Goal: Navigation & Orientation: Find specific page/section

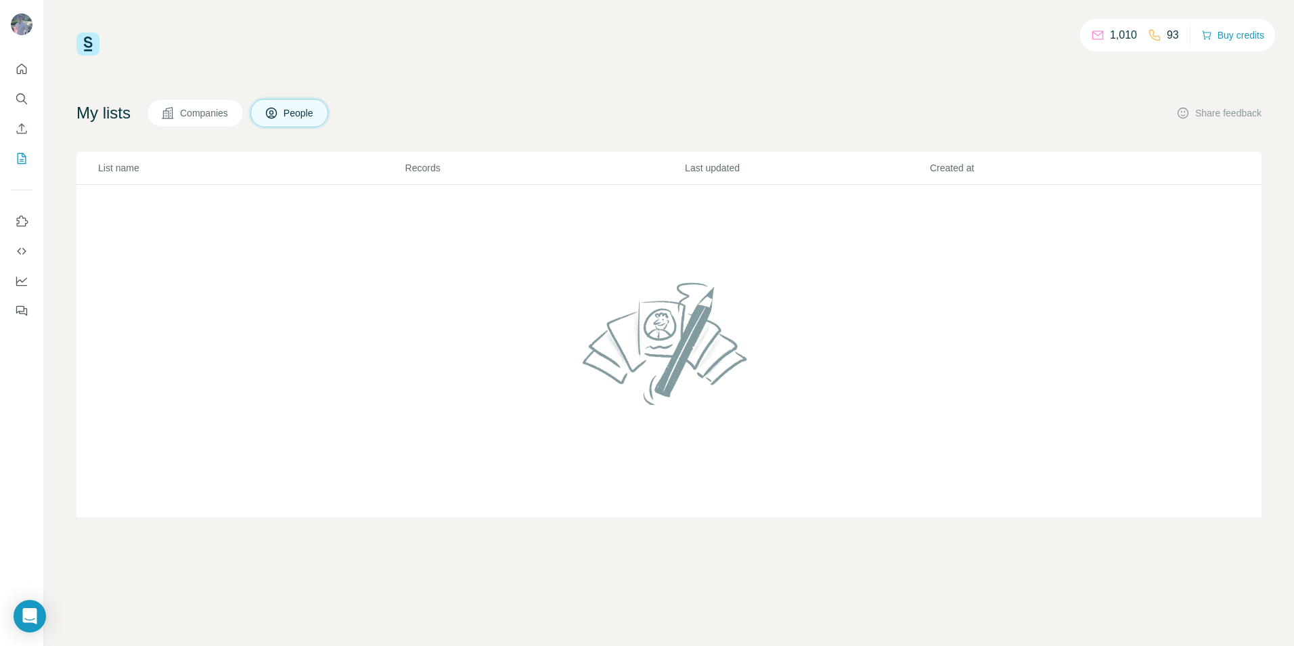
click at [1149, 32] on icon at bounding box center [1154, 35] width 11 height 11
click at [1045, 47] on div "1,010 93 Buy credits" at bounding box center [668, 43] width 1185 height 23
click at [1131, 35] on div "1,010 93" at bounding box center [1135, 35] width 88 height 19
click at [1060, 33] on div "1,010 93 Buy credits" at bounding box center [668, 43] width 1185 height 23
click at [1069, 32] on div "1,010 93 Buy credits" at bounding box center [668, 43] width 1185 height 23
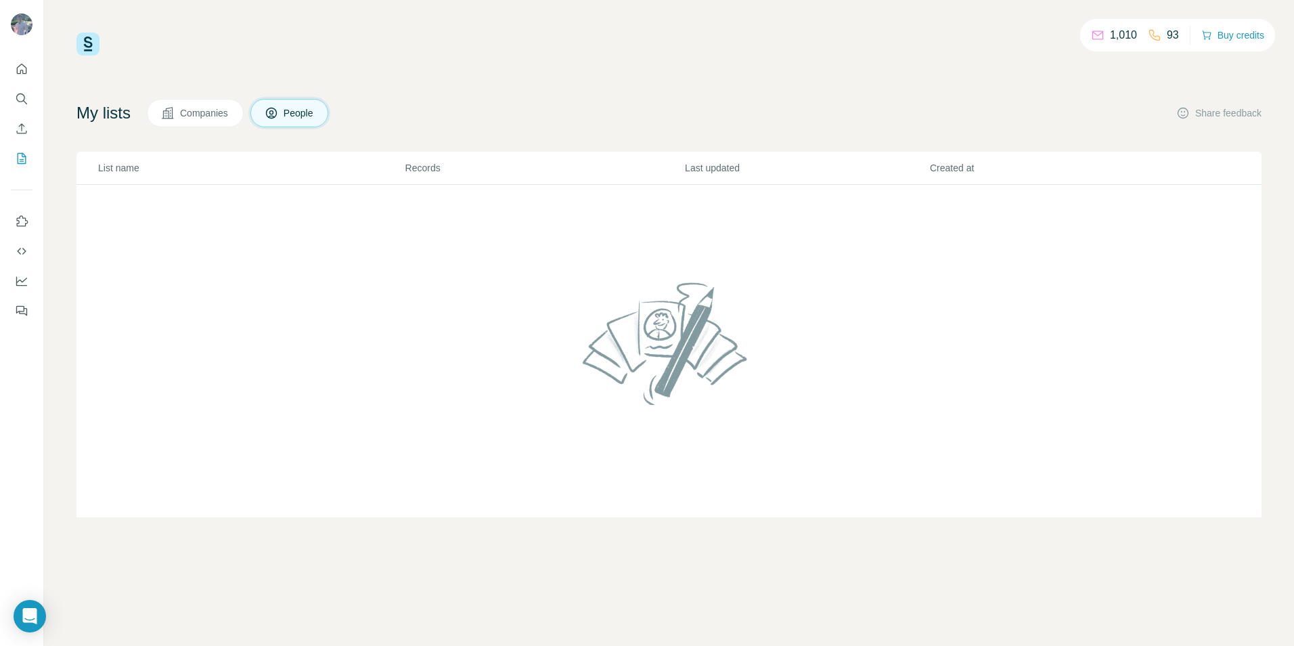
click at [1154, 35] on icon at bounding box center [1155, 35] width 14 height 14
click at [1120, 35] on p "1,010" at bounding box center [1123, 35] width 27 height 16
click at [87, 43] on img at bounding box center [87, 43] width 23 height 23
click at [213, 120] on button "Companies" at bounding box center [195, 113] width 97 height 28
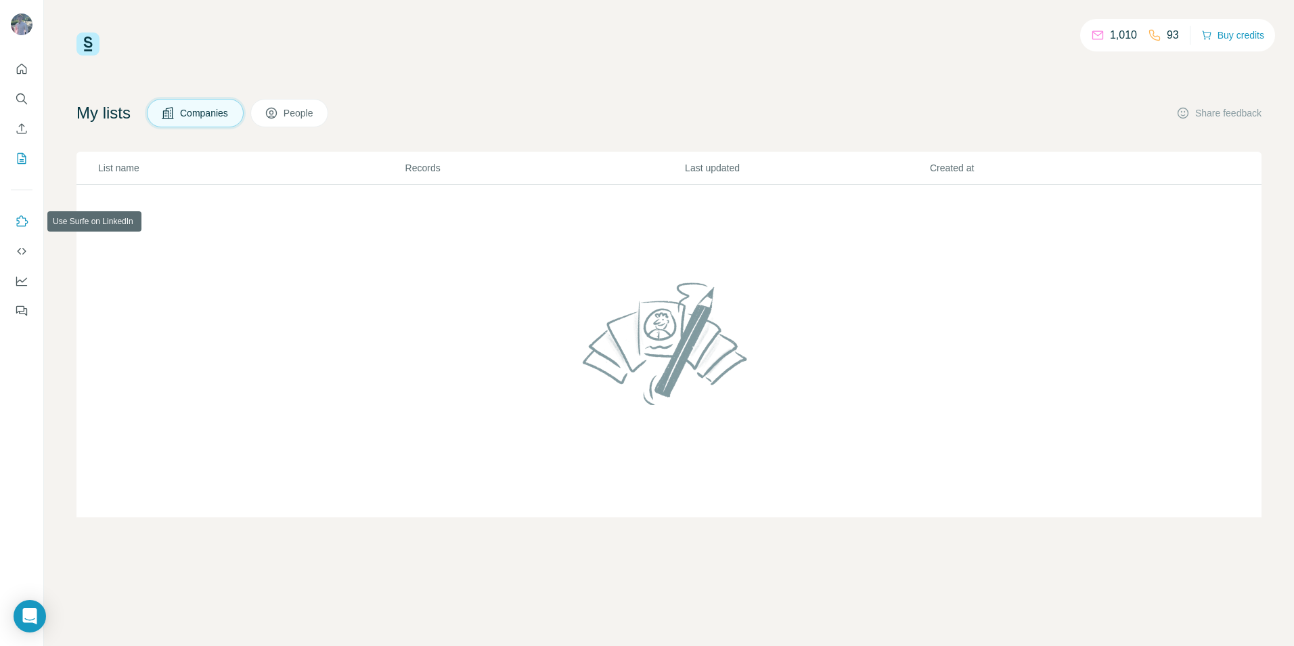
click at [17, 217] on icon "Use Surfe on LinkedIn" at bounding box center [22, 222] width 14 height 14
click at [21, 253] on icon "Use Surfe API" at bounding box center [22, 251] width 14 height 14
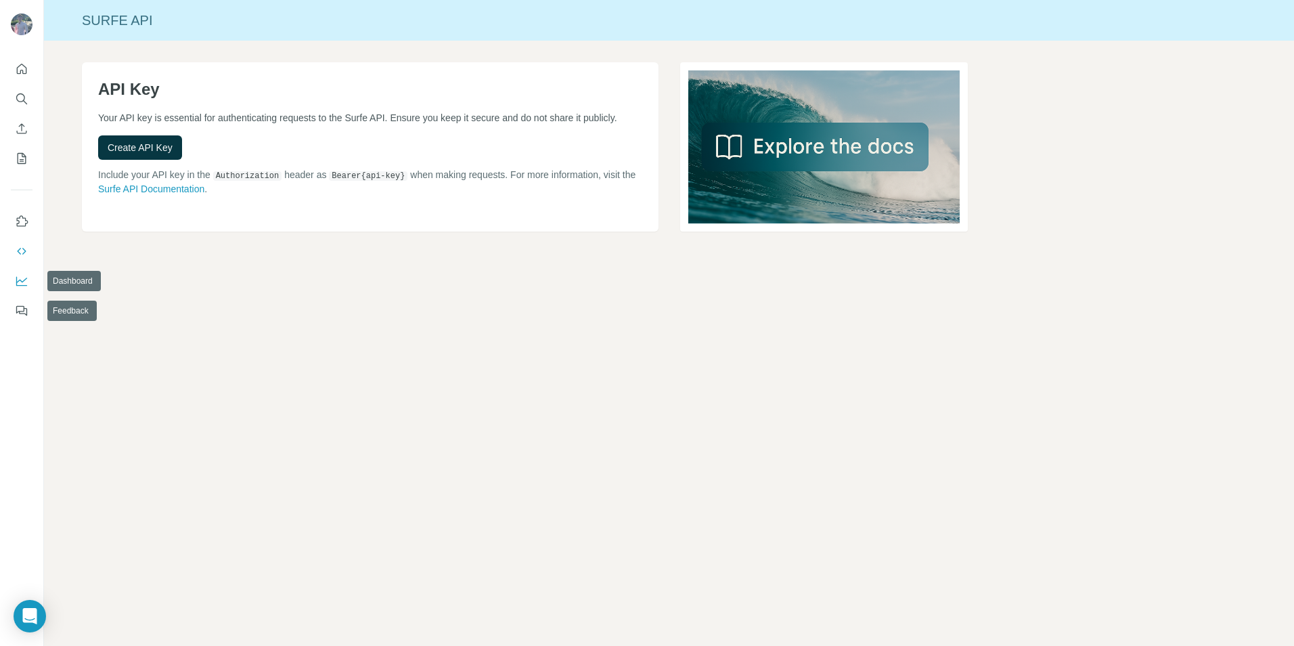
click at [20, 284] on icon "Dashboard" at bounding box center [22, 281] width 14 height 14
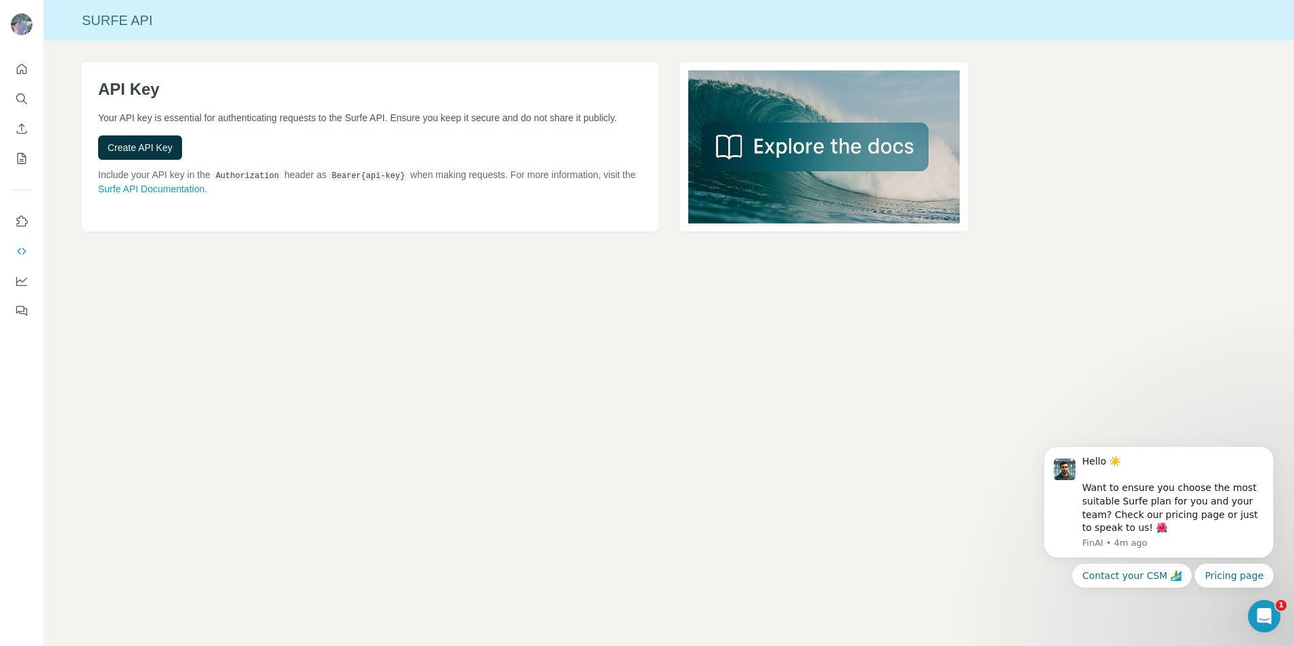
click at [36, 70] on div at bounding box center [21, 186] width 43 height 274
click at [26, 70] on icon "Quick start" at bounding box center [22, 69] width 10 height 10
